Goal: Use online tool/utility: Use online tool/utility

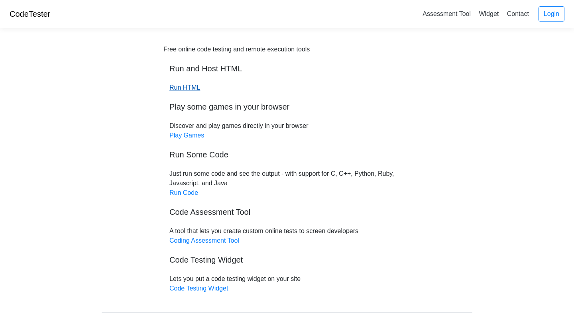
click at [173, 87] on link "Run HTML" at bounding box center [184, 87] width 31 height 7
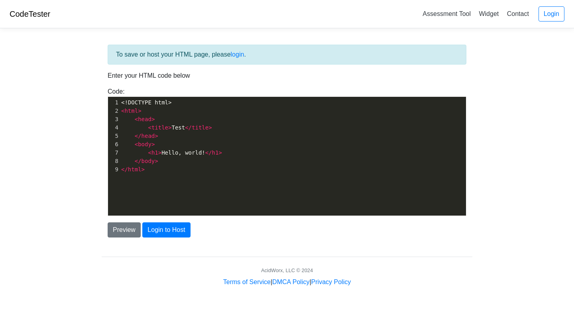
click at [169, 103] on span "<!DOCTYPE html>" at bounding box center [146, 102] width 50 height 6
type textarea "<!DOCTYPE html> <html> <head> <title>Test</title> </head> <body> <h1>Hello, wor…"
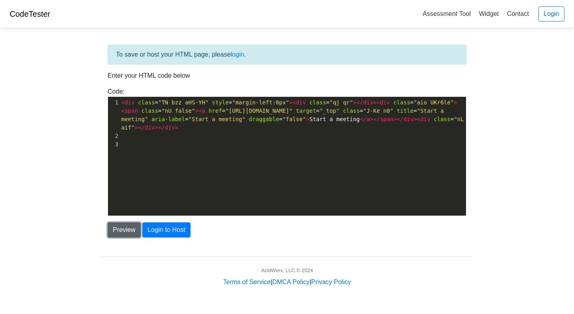
click at [135, 227] on button "Preview" at bounding box center [124, 229] width 33 height 15
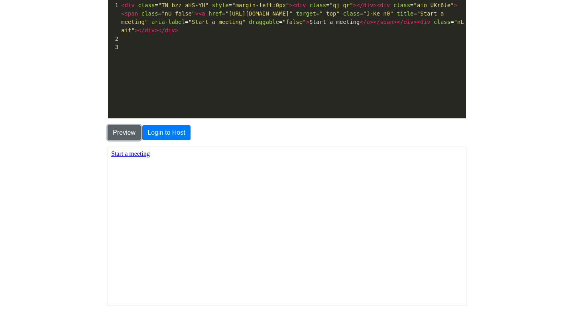
scroll to position [95, 0]
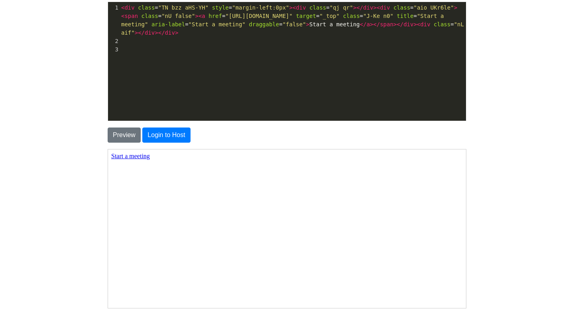
click at [130, 158] on link "Start a meeting" at bounding box center [130, 155] width 39 height 7
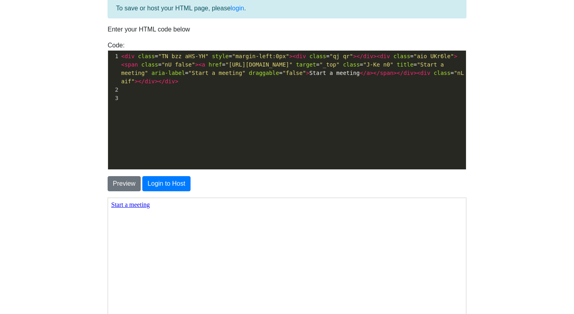
scroll to position [45, 0]
